Goal: Find specific page/section: Find specific page/section

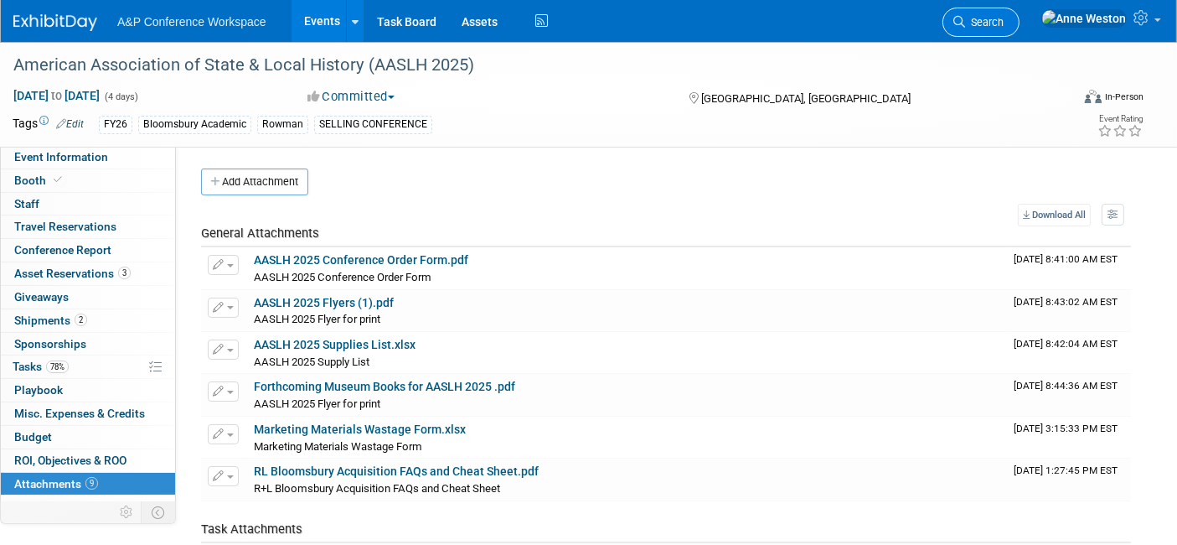
click at [1004, 20] on span "Search" at bounding box center [984, 22] width 39 height 13
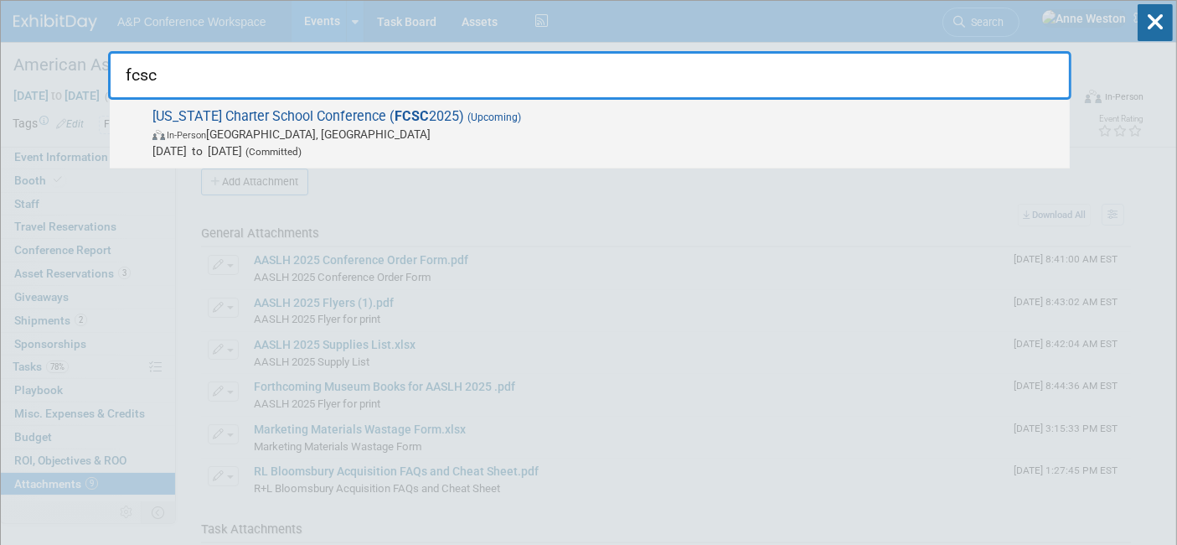
type input "fcsc"
click at [184, 127] on span "In-Person [GEOGRAPHIC_DATA], [GEOGRAPHIC_DATA]" at bounding box center [607, 134] width 909 height 17
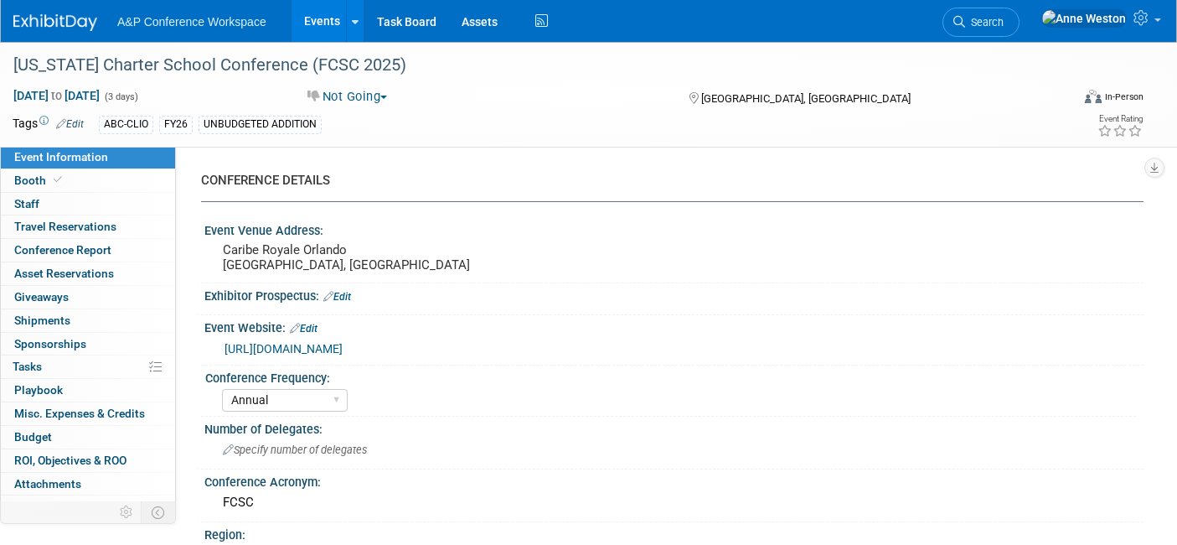
select select "Annual"
select select "Level 2"
select select "In-Person Booth"
select select "Schools"
select select "Bloomsbury Digital Resources"
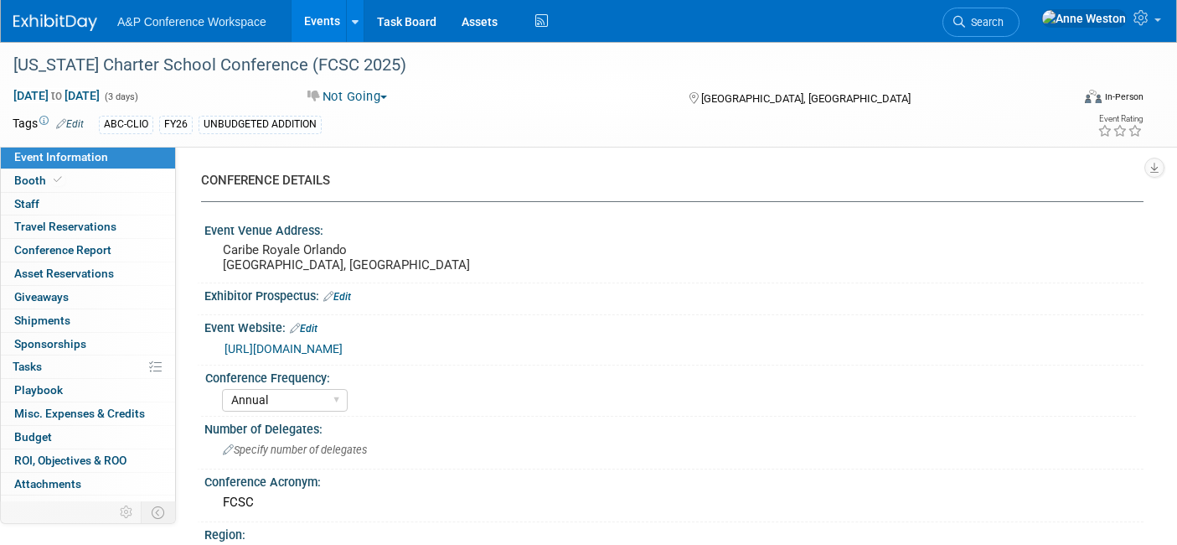
select select "[PERSON_NAME]"
select select "Brand/Subject Presence​"
